Goal: Information Seeking & Learning: Learn about a topic

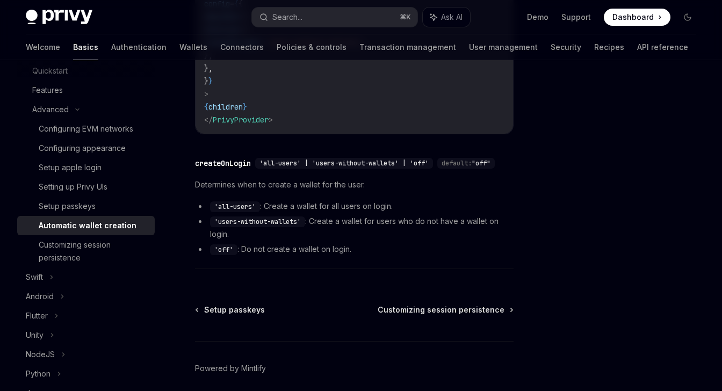
scroll to position [365, 0]
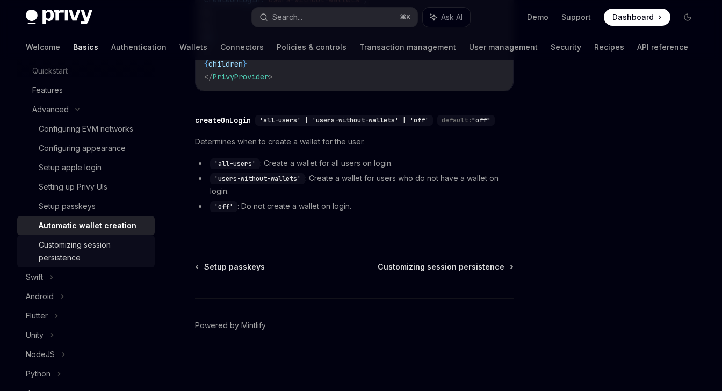
click at [105, 246] on div "Customizing session persistence" at bounding box center [94, 252] width 110 height 26
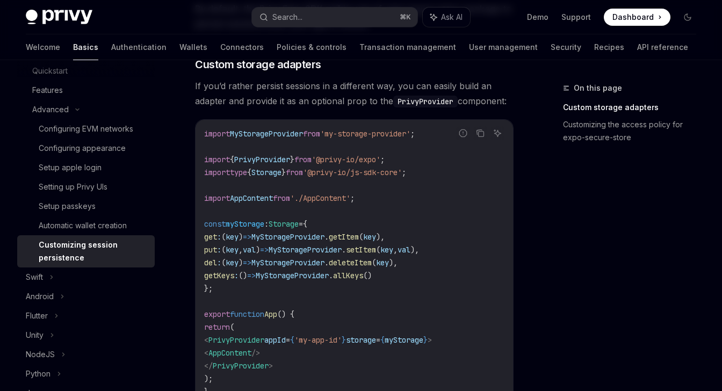
scroll to position [167, 0]
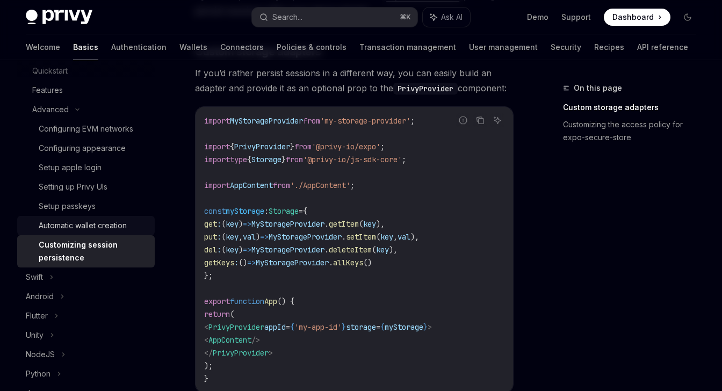
click at [109, 225] on div "Automatic wallet creation" at bounding box center [83, 225] width 88 height 13
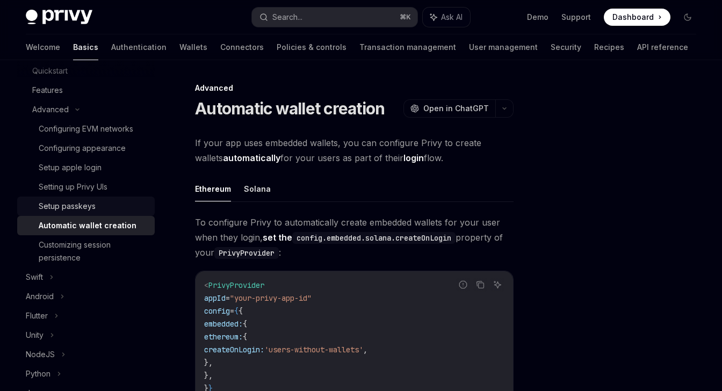
click at [99, 203] on div "Setup passkeys" at bounding box center [94, 206] width 110 height 13
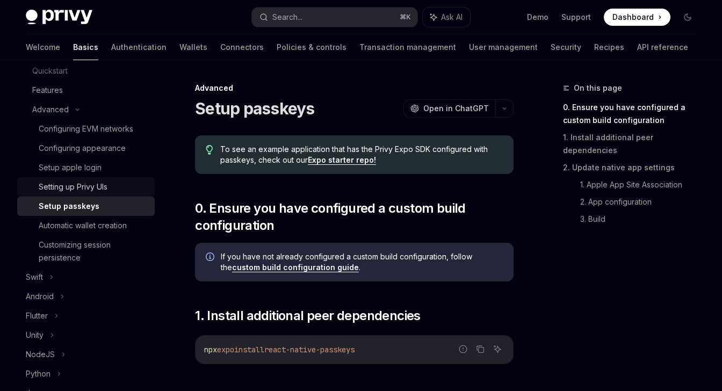
click at [100, 185] on div "Setting up Privy UIs" at bounding box center [73, 187] width 69 height 13
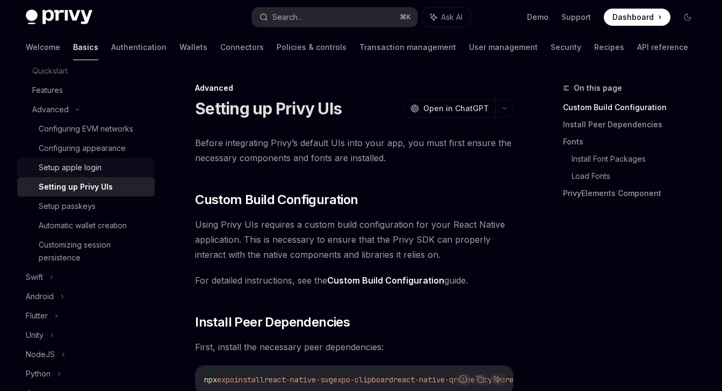
click at [98, 169] on div "Setup apple login" at bounding box center [70, 167] width 63 height 13
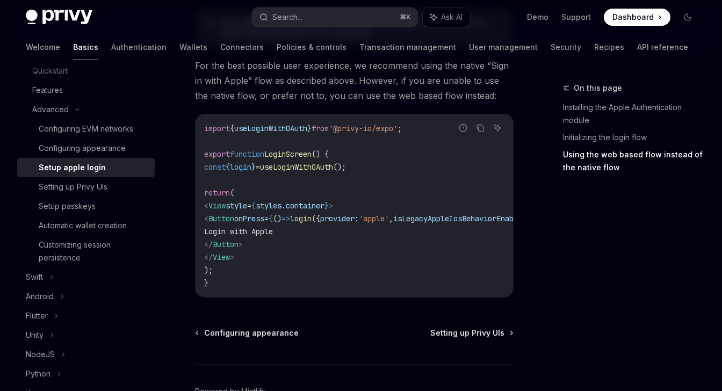
scroll to position [996, 0]
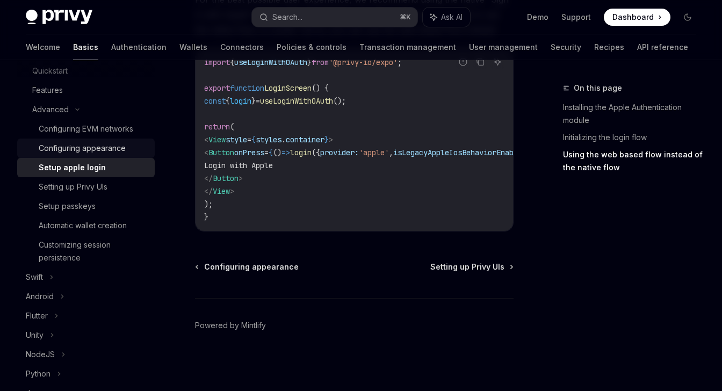
click at [92, 146] on div "Configuring appearance" at bounding box center [82, 148] width 87 height 13
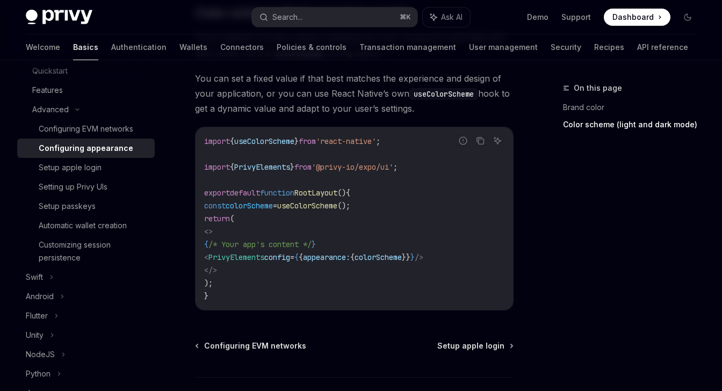
scroll to position [498, 0]
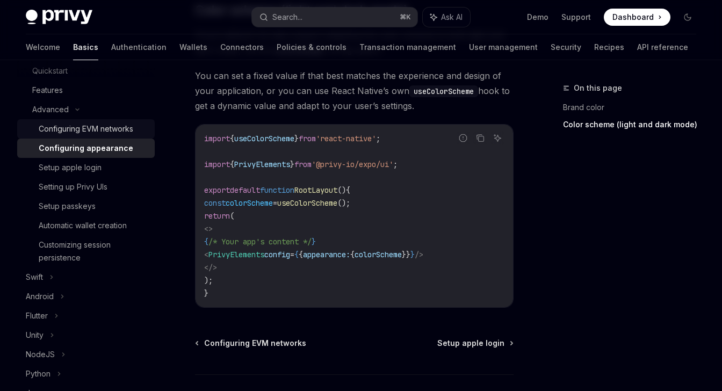
click at [94, 127] on div "Configuring EVM networks" at bounding box center [86, 128] width 95 height 13
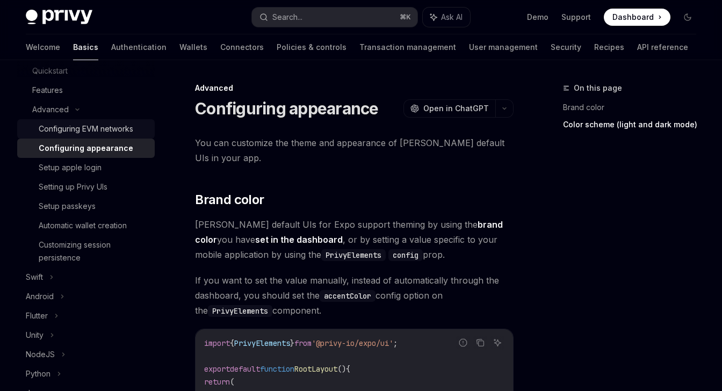
type textarea "*"
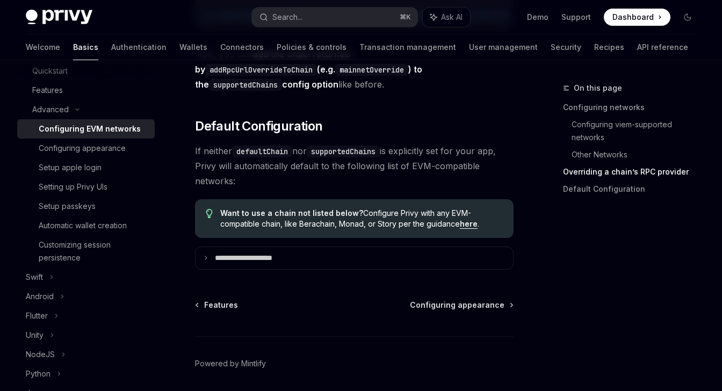
scroll to position [1584, 0]
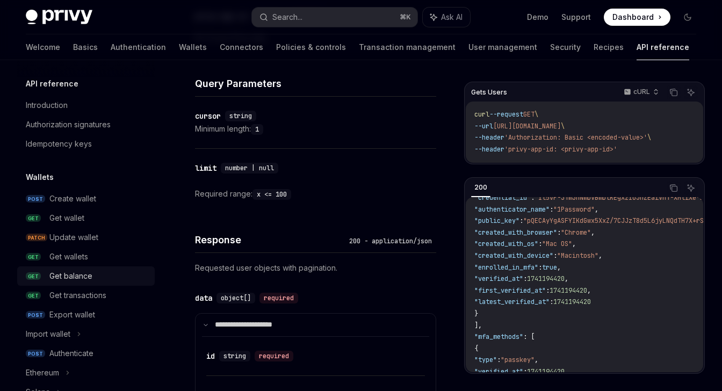
scroll to position [343, 0]
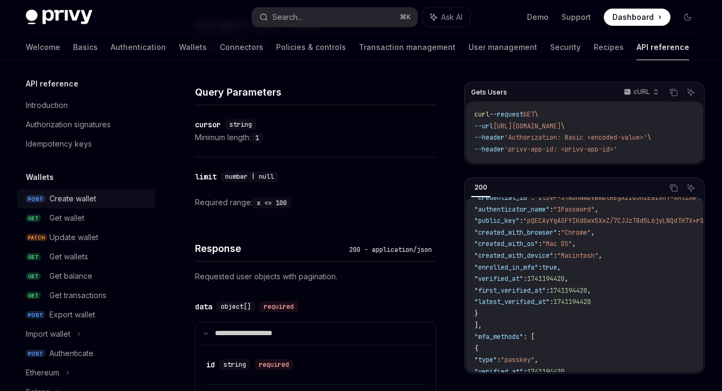
click at [85, 202] on div "Create wallet" at bounding box center [72, 198] width 47 height 13
type textarea "*"
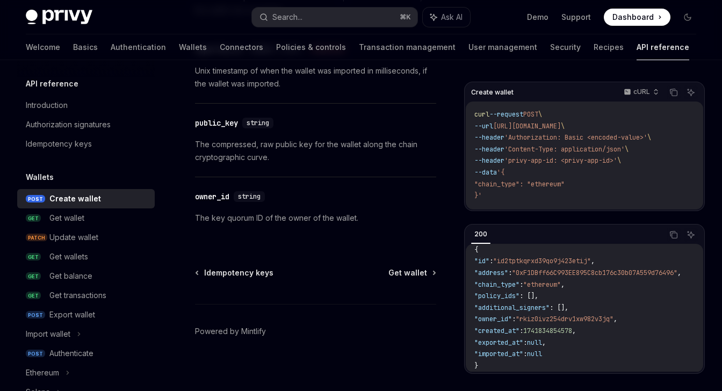
scroll to position [1632, 0]
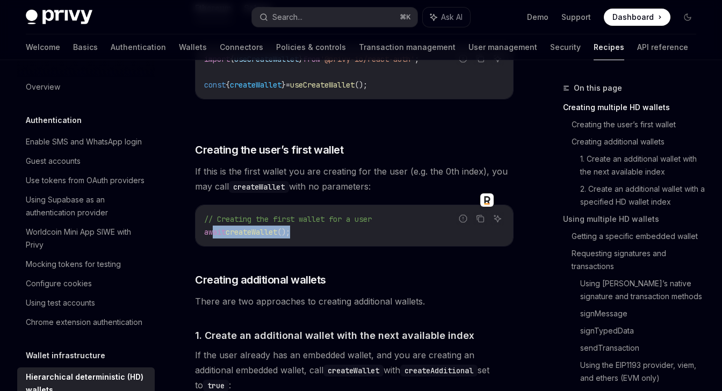
scroll to position [306, 0]
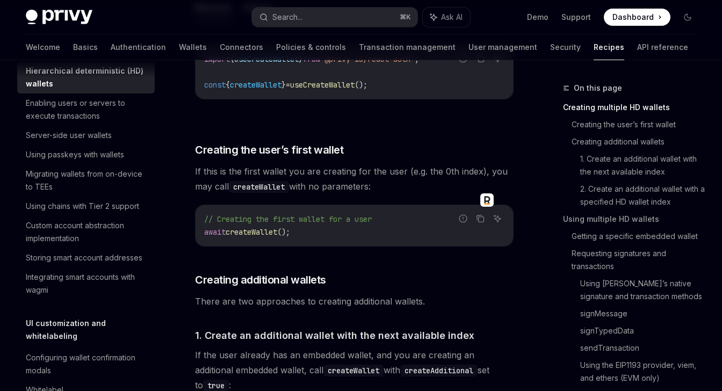
click at [352, 212] on div "// Creating the first wallet for a user await createWallet ();" at bounding box center [354, 225] width 317 height 41
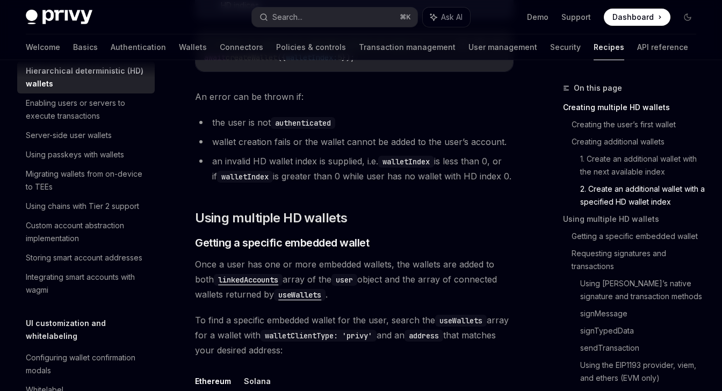
scroll to position [1239, 0]
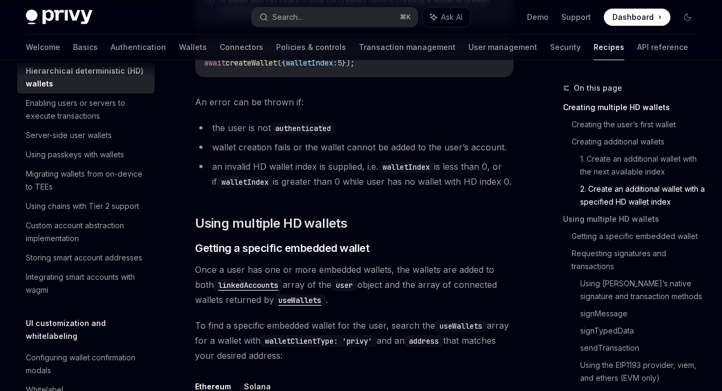
click at [393, 120] on li "the user is not authenticated" at bounding box center [354, 127] width 319 height 15
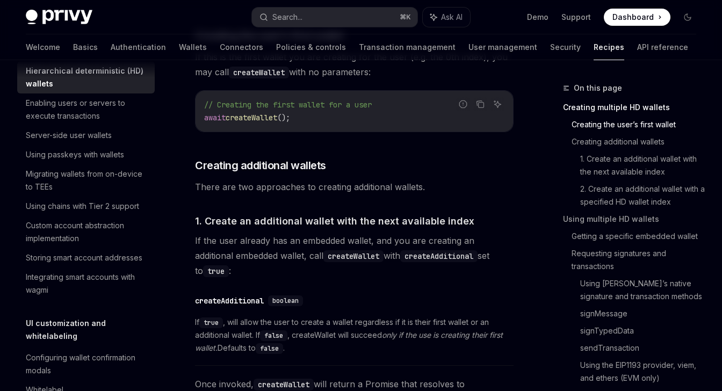
scroll to position [508, 0]
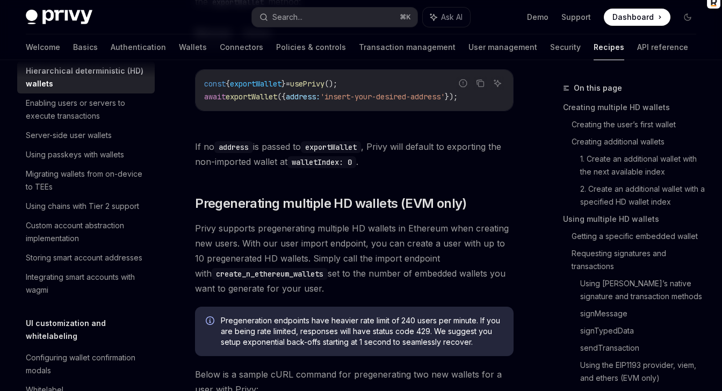
scroll to position [2968, 0]
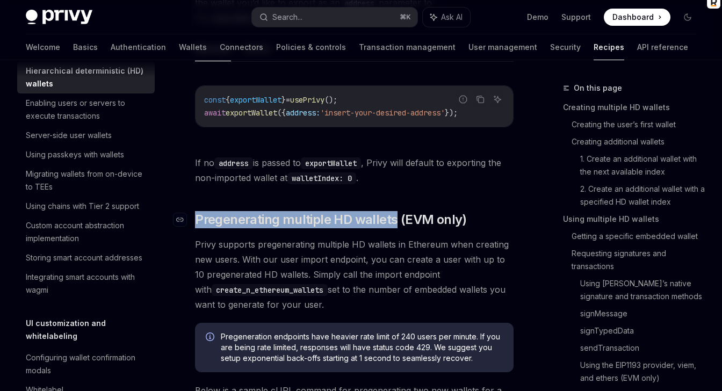
drag, startPoint x: 394, startPoint y: 203, endPoint x: 197, endPoint y: 202, distance: 197.2
click at [197, 211] on span "Pregenerating multiple HD wallets (EVM only)" at bounding box center [331, 219] width 272 height 17
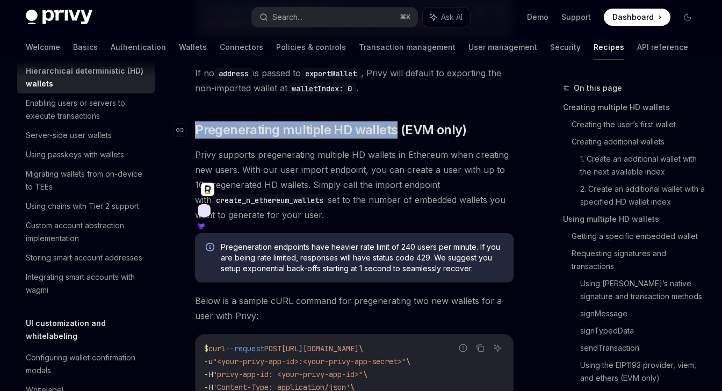
scroll to position [3083, 0]
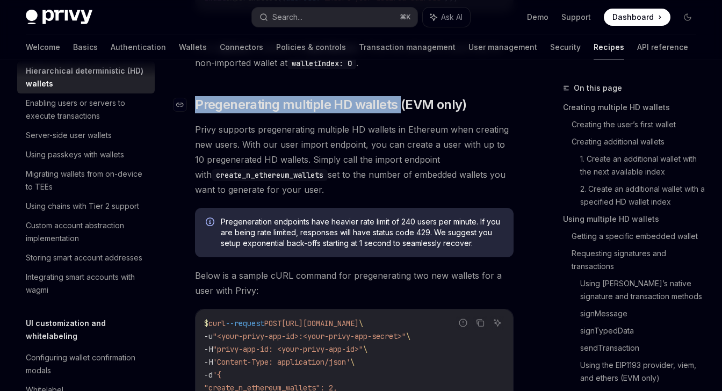
drag, startPoint x: 400, startPoint y: 90, endPoint x: 191, endPoint y: 92, distance: 209.0
click at [195, 96] on h2 "​ Pregenerating multiple HD wallets (EVM only)" at bounding box center [354, 104] width 319 height 17
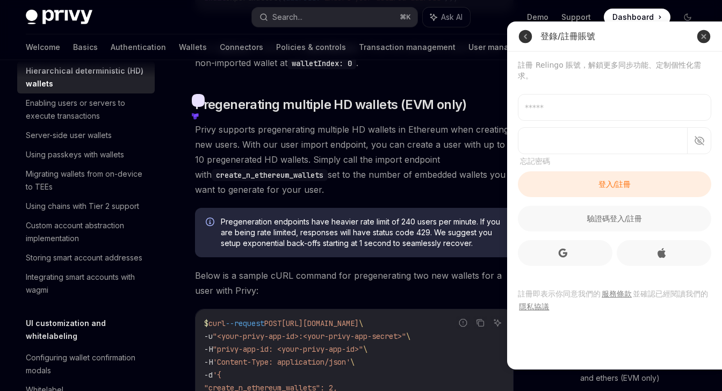
click at [204, 176] on span "Privy supports pregenerating multiple HD wallets in Ethereum when creating new …" at bounding box center [354, 159] width 319 height 75
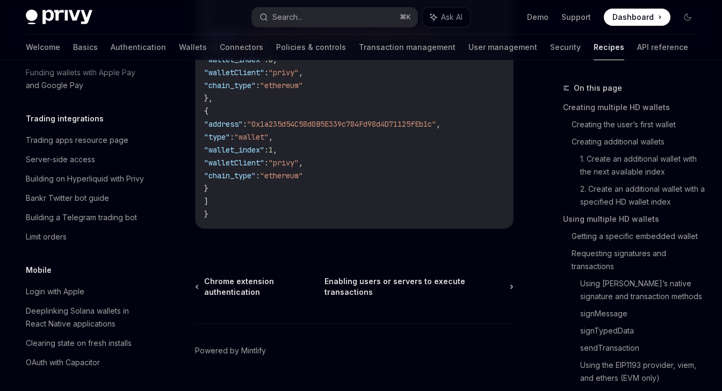
scroll to position [1099, 0]
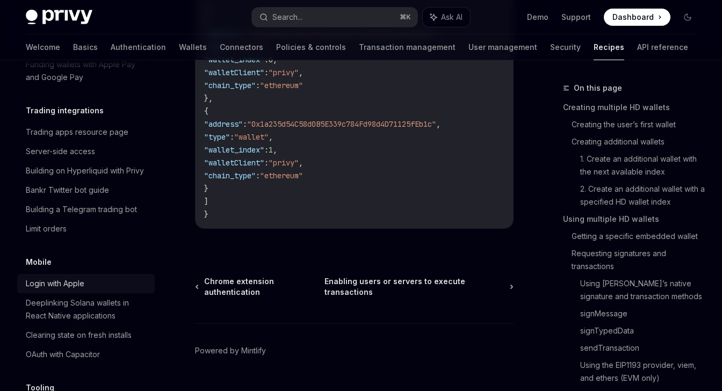
click at [84, 277] on div "Login with Apple" at bounding box center [55, 283] width 59 height 13
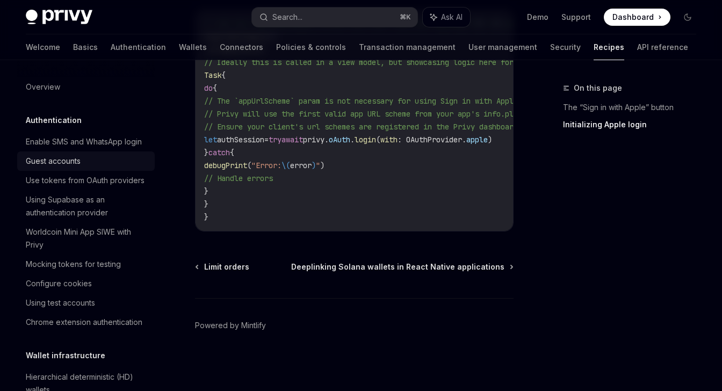
click at [64, 168] on link "Guest accounts" at bounding box center [86, 160] width 138 height 19
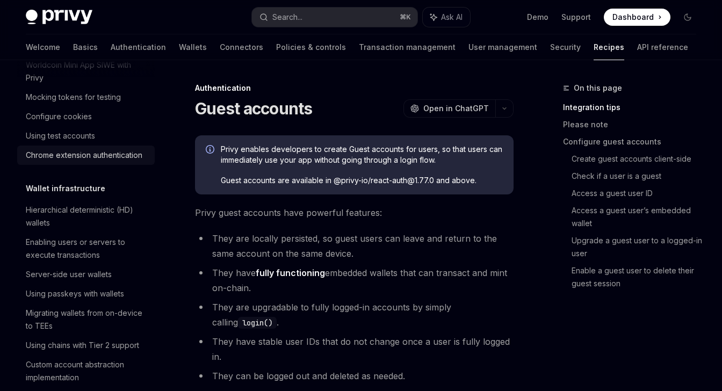
scroll to position [169, 0]
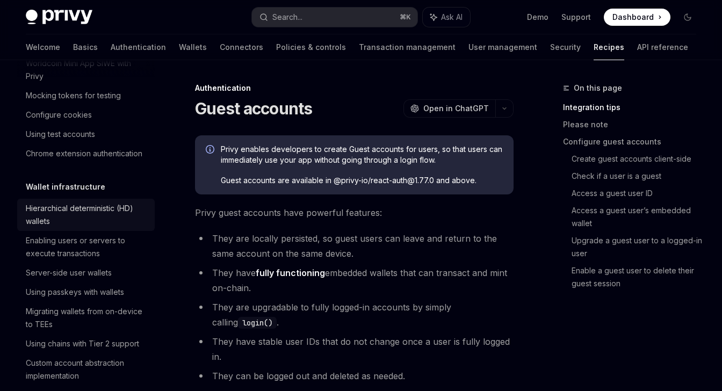
click at [68, 208] on div "Hierarchical deterministic (HD) wallets" at bounding box center [87, 215] width 122 height 26
type textarea "*"
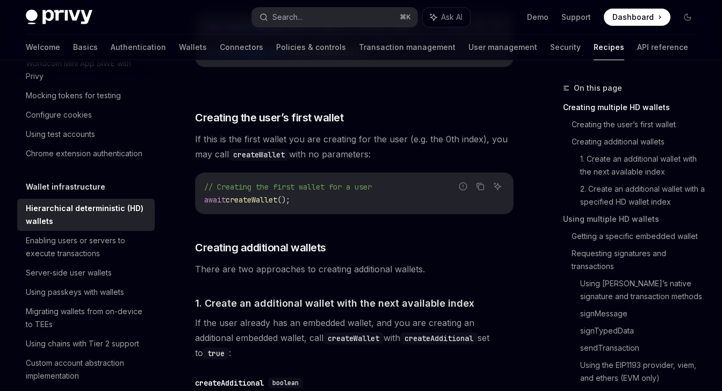
scroll to position [391, 0]
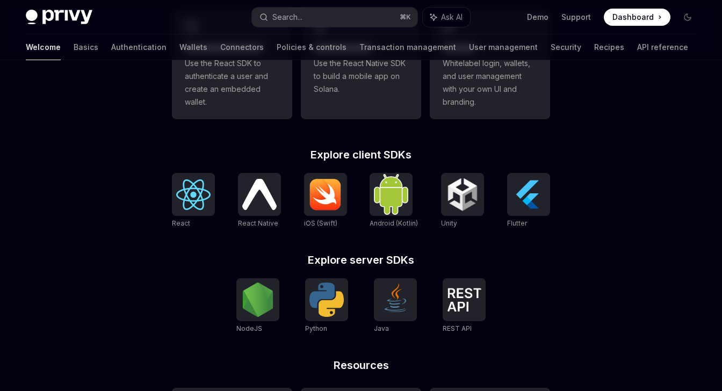
scroll to position [381, 0]
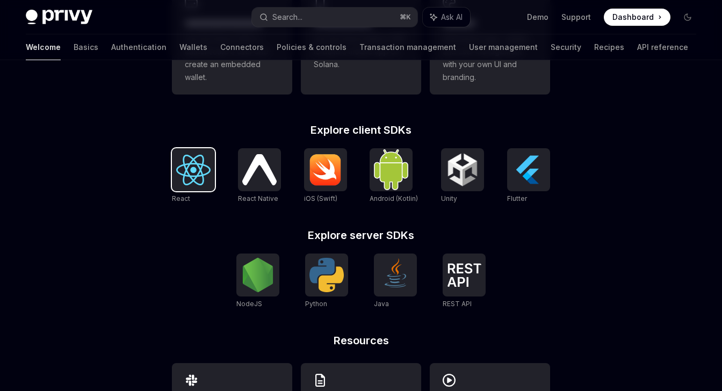
click at [187, 164] on img at bounding box center [193, 170] width 34 height 31
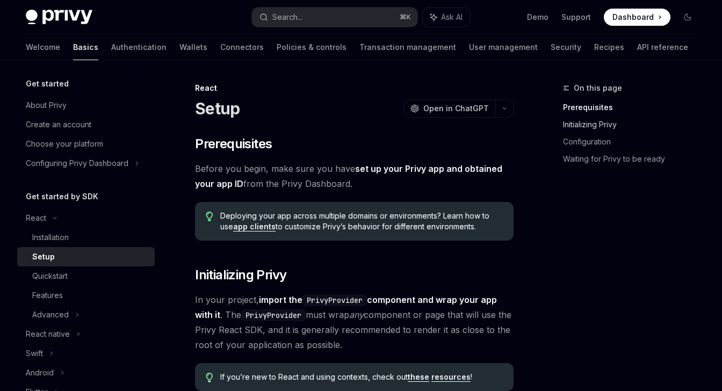
click at [618, 122] on link "Initializing Privy" at bounding box center [634, 124] width 142 height 17
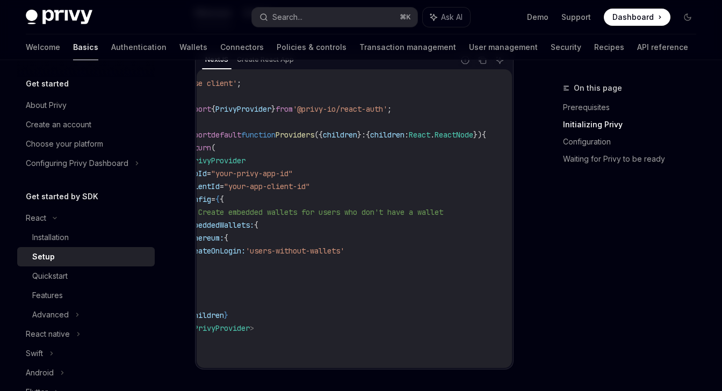
scroll to position [0, 62]
drag, startPoint x: 256, startPoint y: 212, endPoint x: 515, endPoint y: 216, distance: 258.4
click at [509, 218] on div at bounding box center [509, 218] width 0 height 0
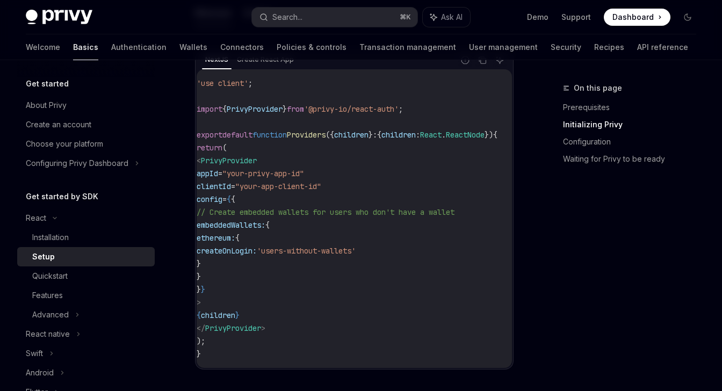
scroll to position [0, 5]
click at [408, 225] on code "'use client' ; import { PrivyProvider } from '@privy-io/react-auth' ; export de…" at bounding box center [363, 219] width 327 height 284
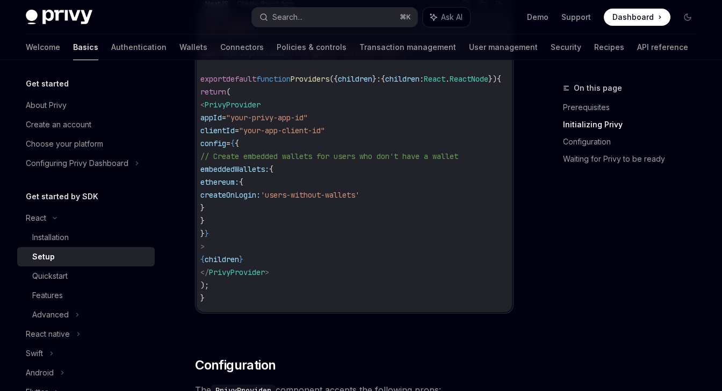
scroll to position [449, 0]
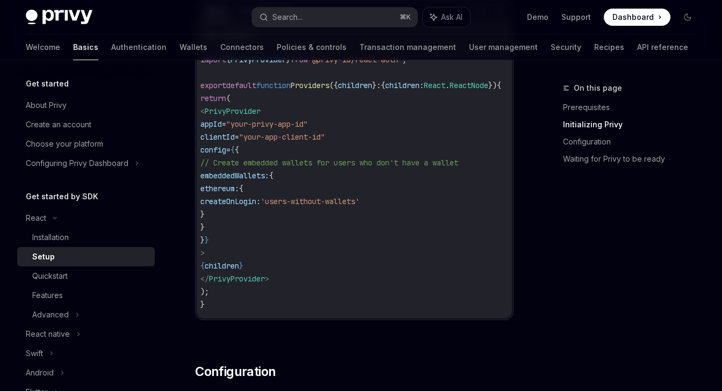
click at [269, 178] on span "embeddedWallets:" at bounding box center [234, 176] width 69 height 10
copy span "embeddedWallets"
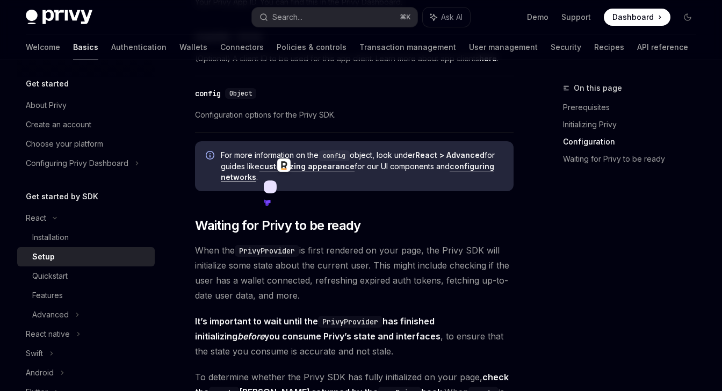
scroll to position [868, 0]
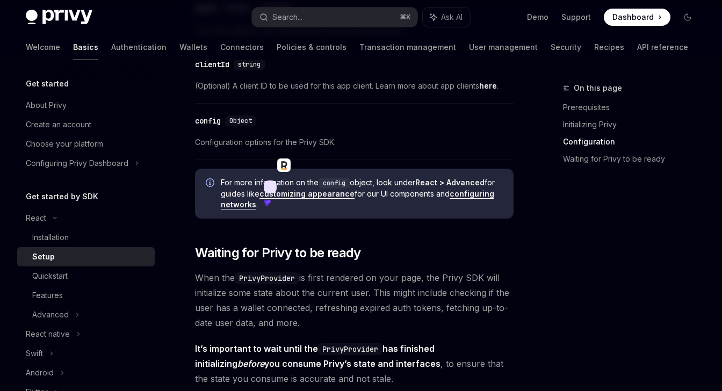
click at [302, 215] on div "For more information on the config object, look under React > Advanced for guid…" at bounding box center [354, 194] width 319 height 50
click at [488, 196] on link "configuring networks" at bounding box center [357, 199] width 273 height 20
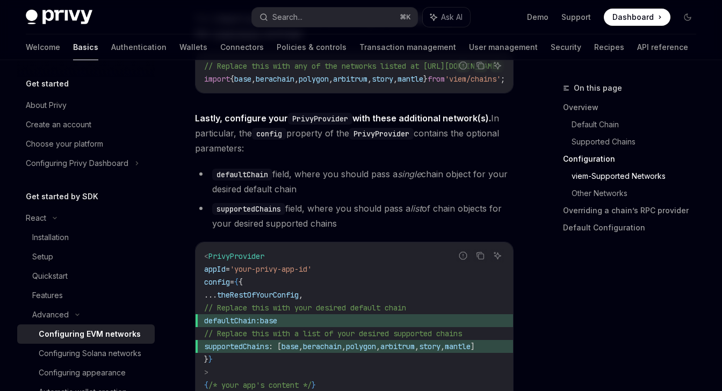
scroll to position [1455, 0]
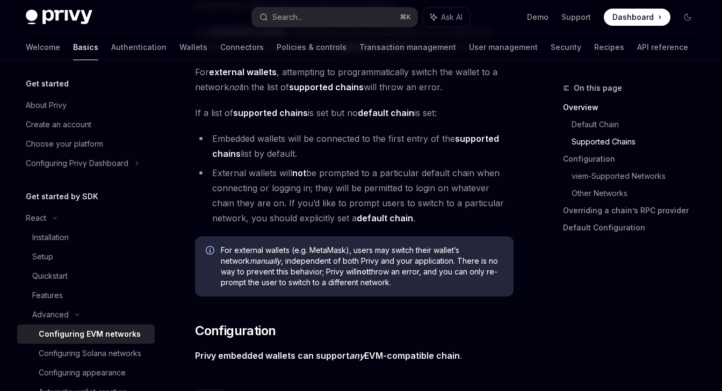
type textarea "*"
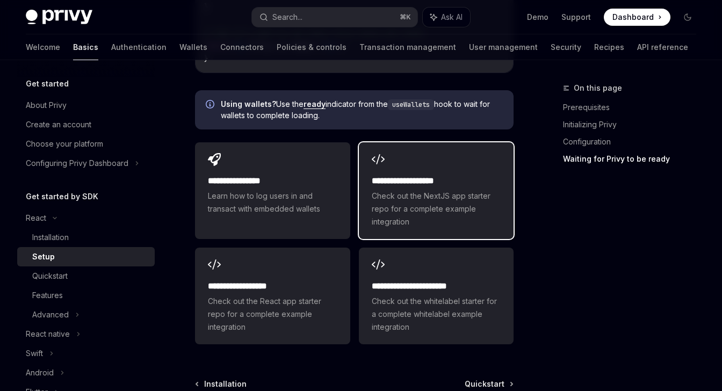
scroll to position [1410, 0]
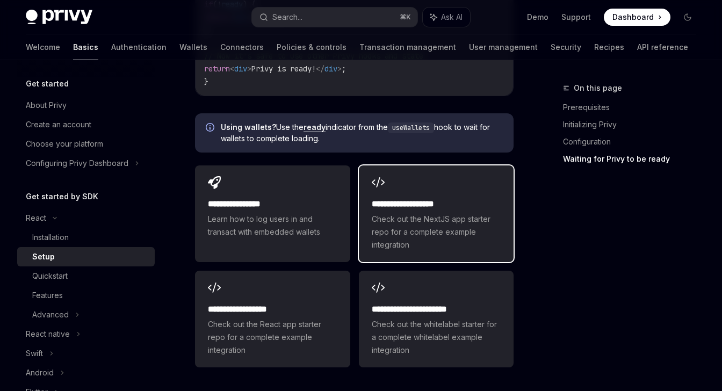
click at [412, 221] on span "Check out the NextJS app starter repo for a complete example integration" at bounding box center [436, 232] width 129 height 39
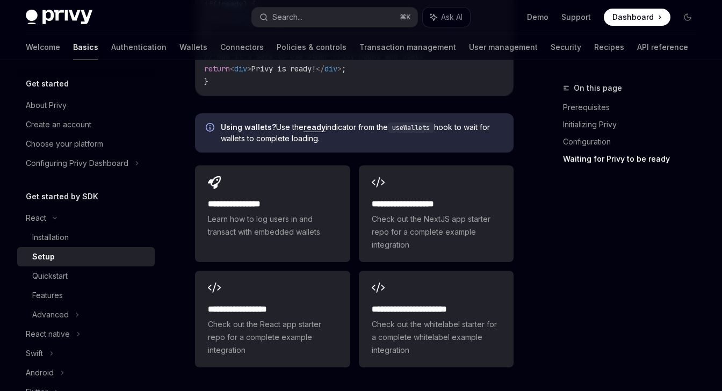
scroll to position [1554, 0]
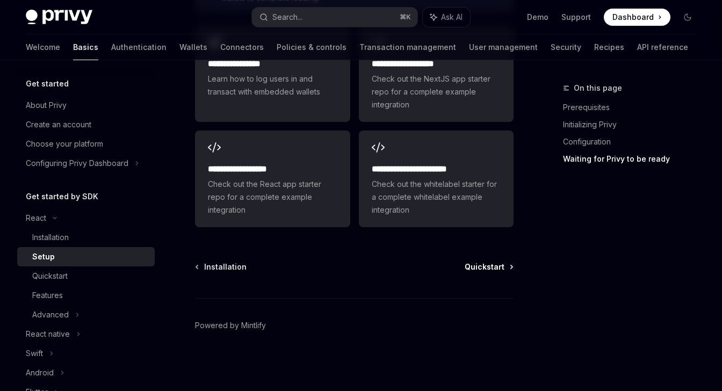
click at [492, 269] on span "Quickstart" at bounding box center [485, 267] width 40 height 11
type textarea "*"
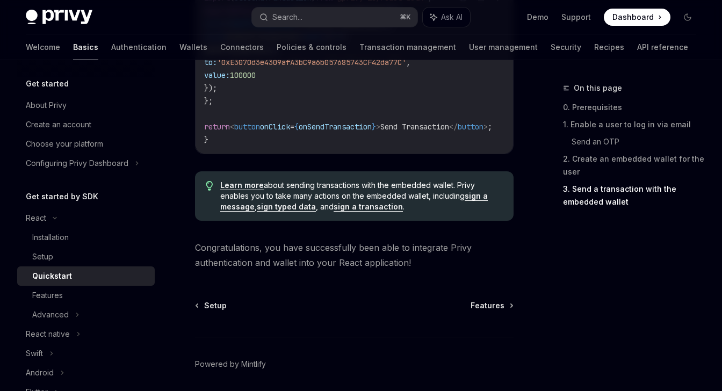
scroll to position [1172, 0]
